Goal: Find specific page/section

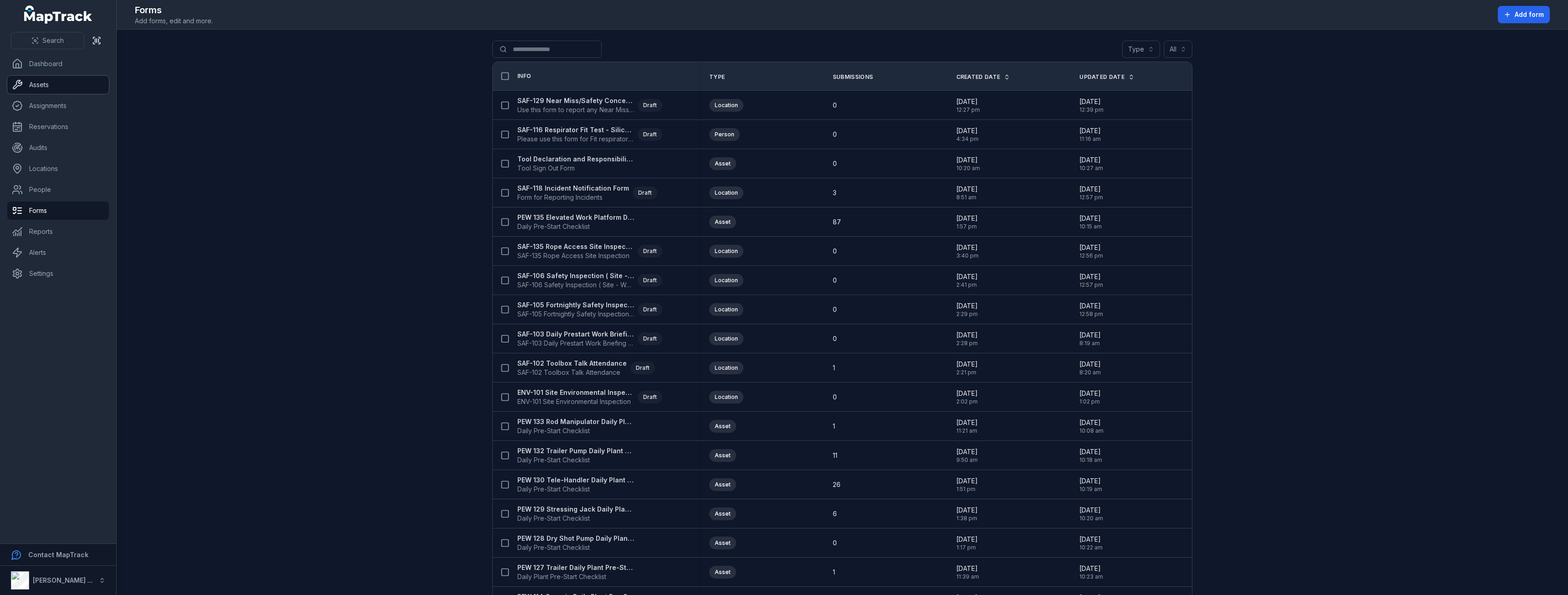
click at [61, 85] on link "Assets" at bounding box center [58, 85] width 102 height 18
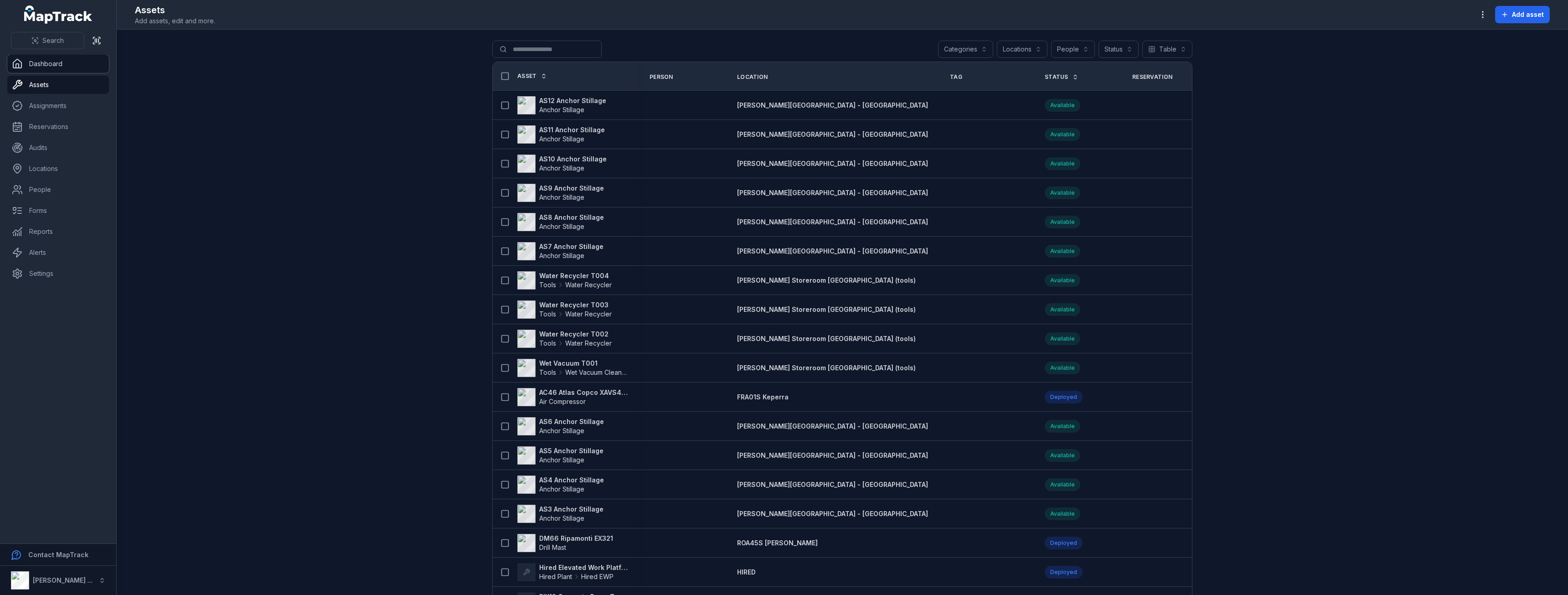
click at [54, 62] on link "Dashboard" at bounding box center [58, 64] width 102 height 18
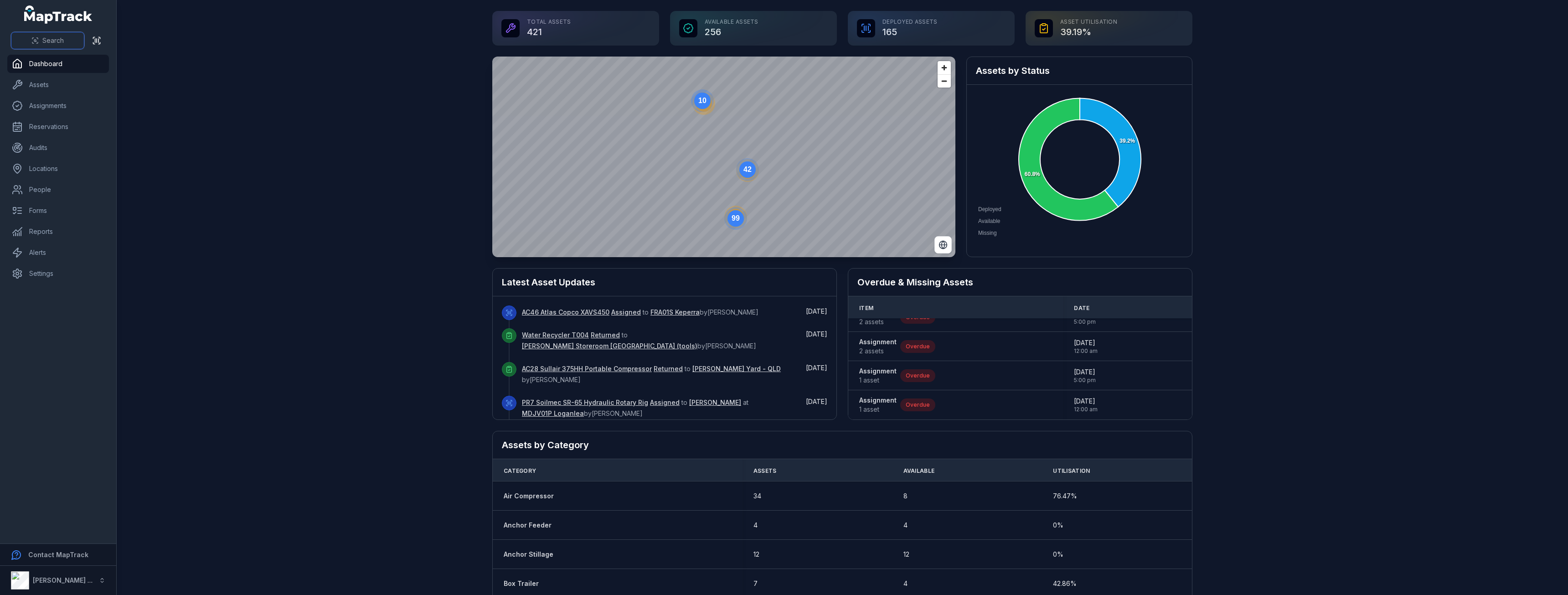
click at [52, 34] on button "Search" at bounding box center [47, 40] width 74 height 17
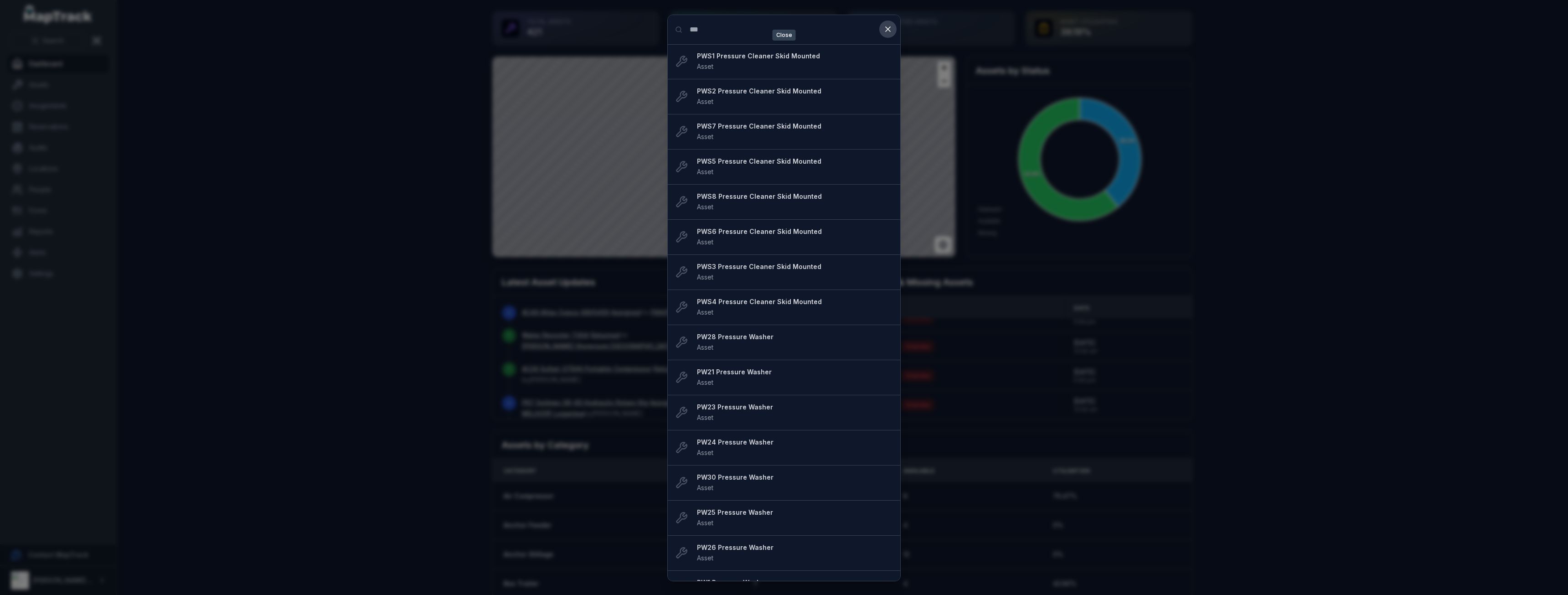
type input "***"
click at [886, 26] on icon at bounding box center [887, 29] width 9 height 9
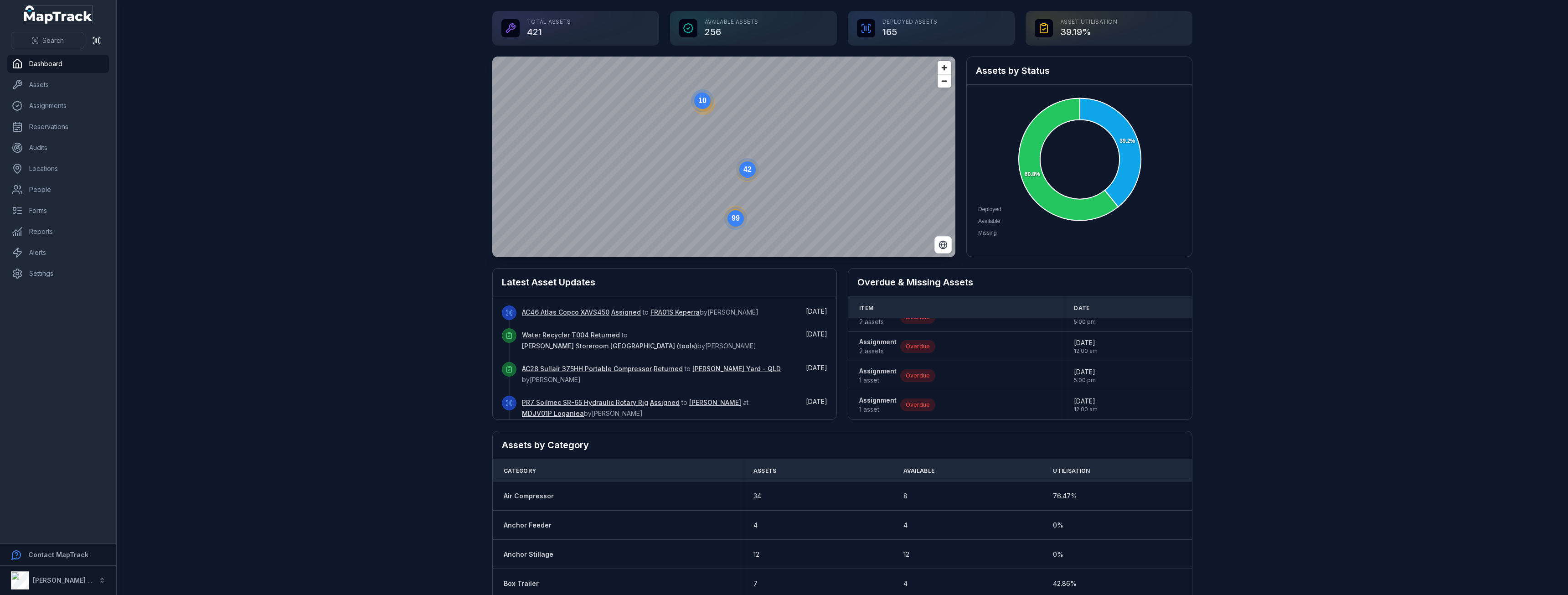
click at [50, 15] on icon "MapTrack" at bounding box center [64, 18] width 56 height 12
